Goal: Transaction & Acquisition: Purchase product/service

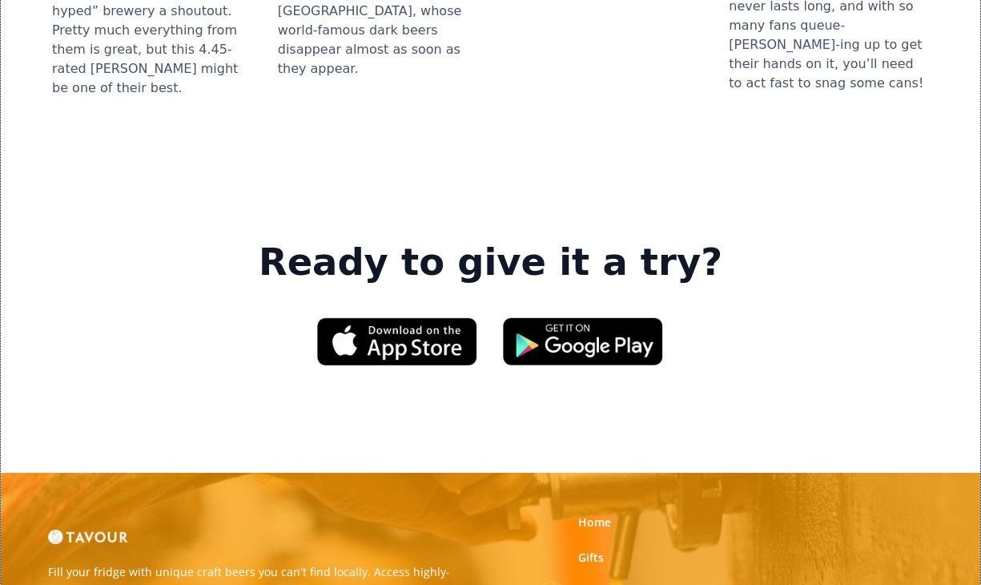
scroll to position [2283, 0]
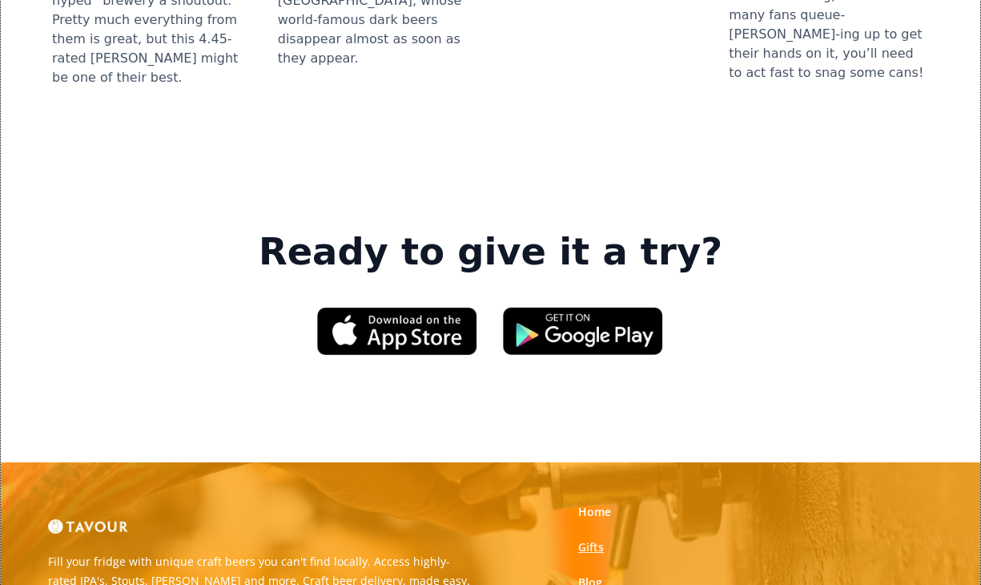
click at [588, 539] on link "Gifts" at bounding box center [591, 547] width 26 height 16
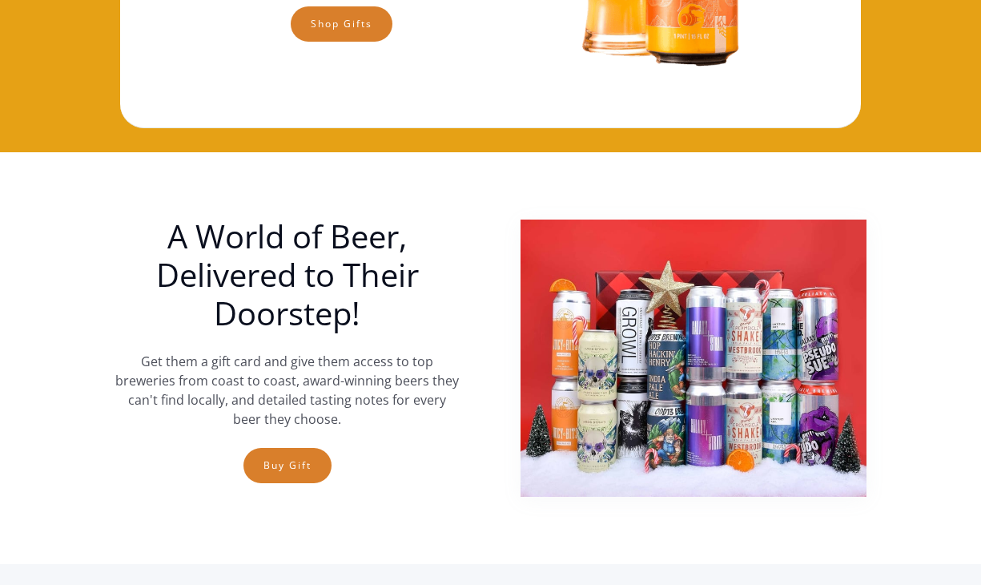
scroll to position [146, 0]
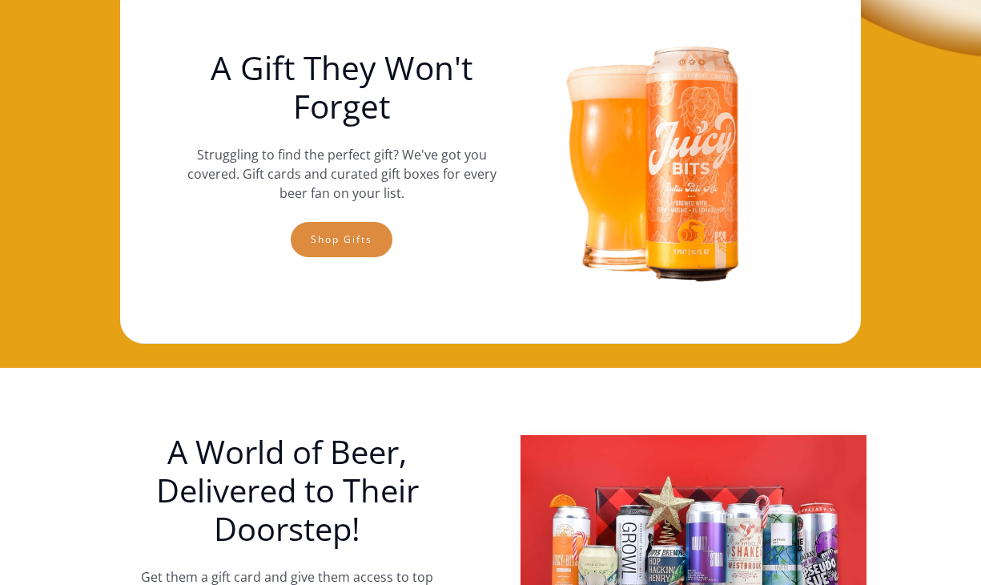
click at [352, 231] on link "Shop gifts" at bounding box center [342, 239] width 102 height 35
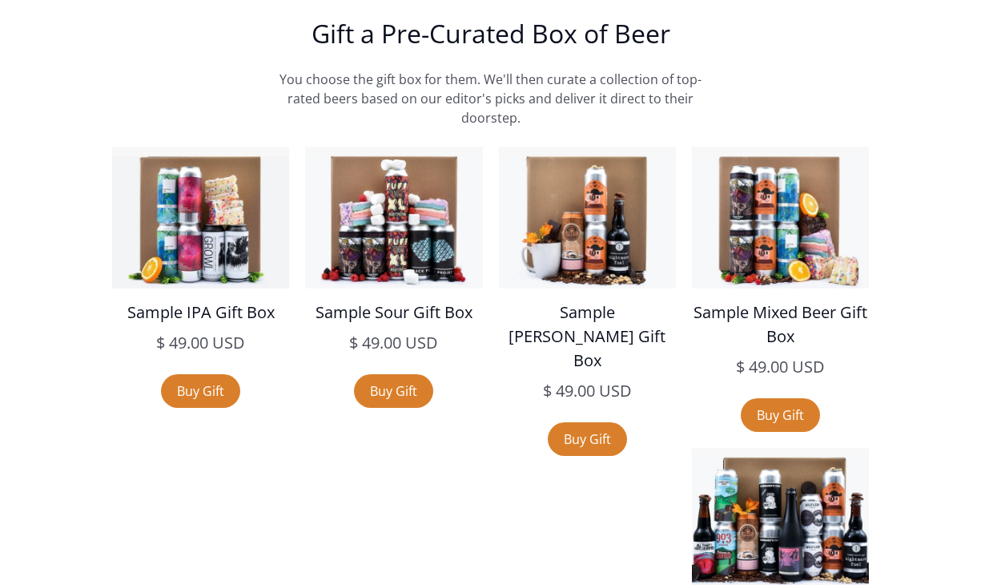
scroll to position [2608, 0]
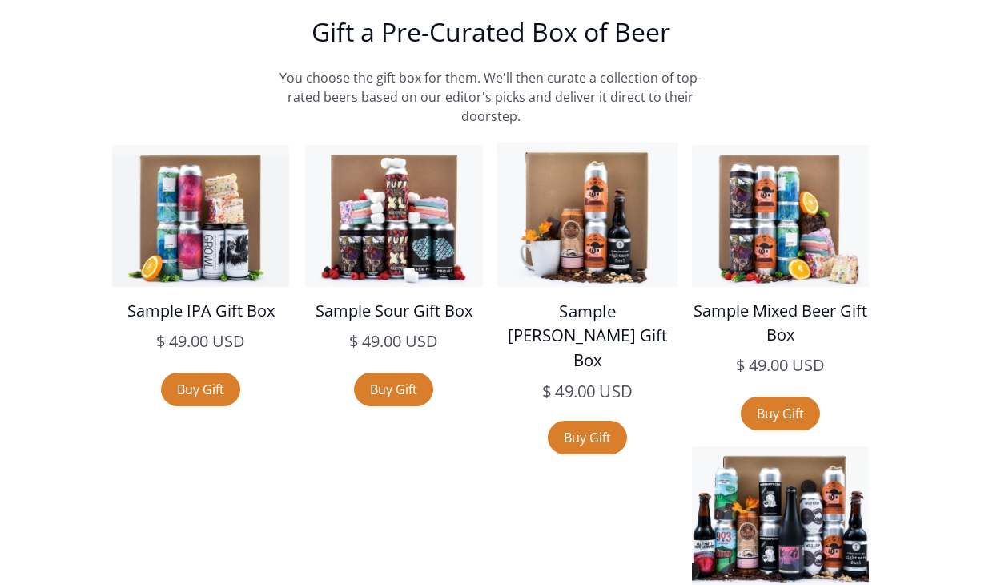
click at [590, 231] on img at bounding box center [587, 214] width 181 height 145
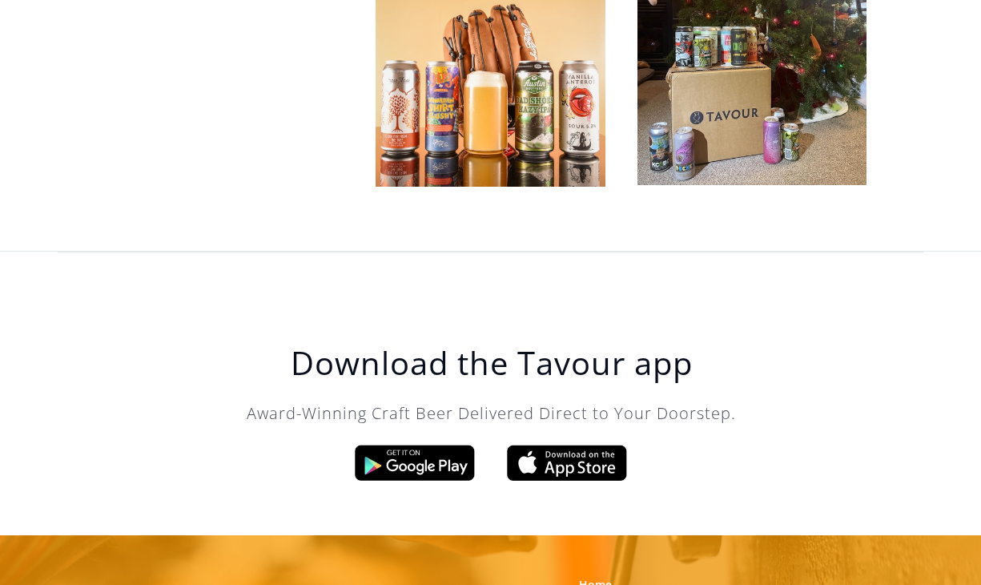
scroll to position [4824, 0]
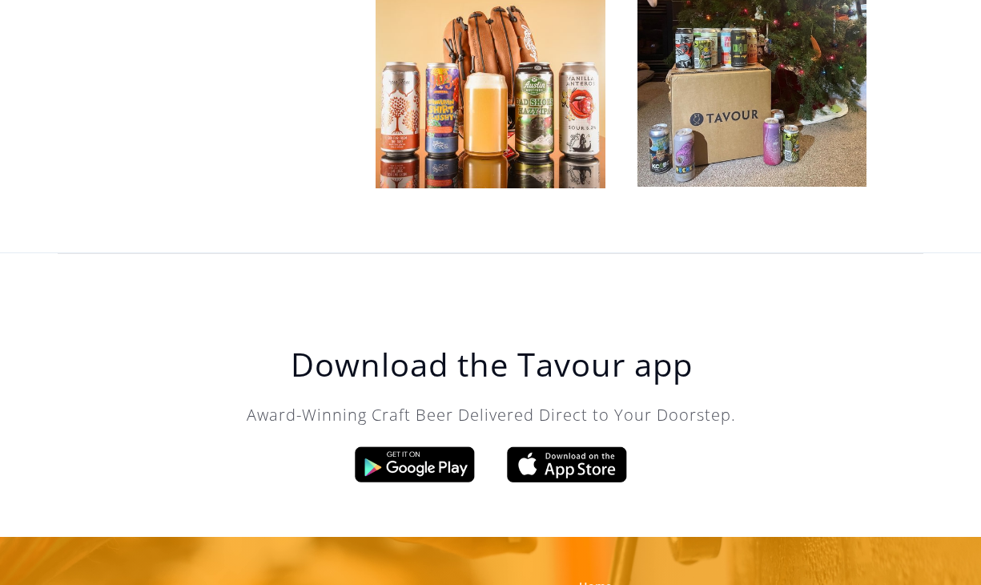
click at [600, 578] on link "Home" at bounding box center [595, 586] width 33 height 16
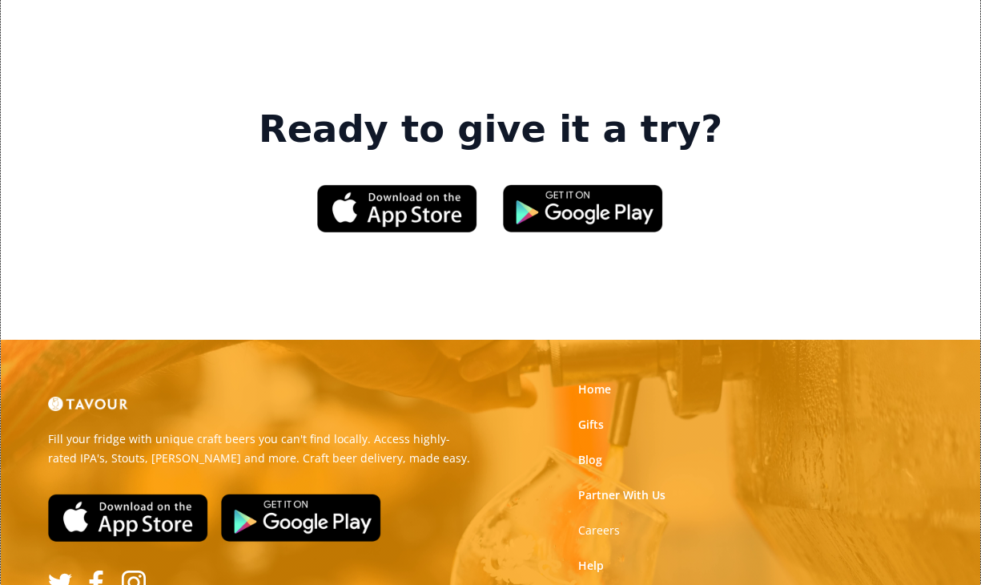
scroll to position [2407, 0]
